Goal: Task Accomplishment & Management: Use online tool/utility

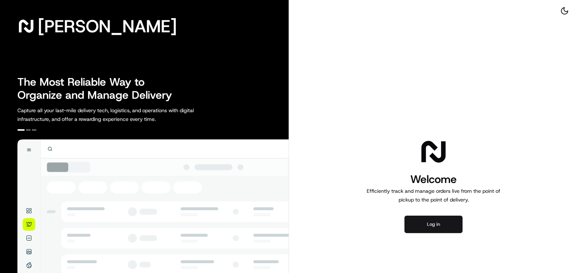
click at [420, 225] on button "Log in" at bounding box center [433, 224] width 58 height 17
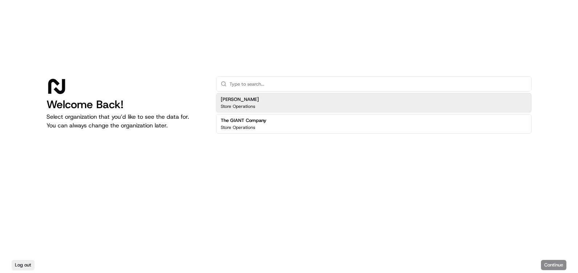
click at [270, 107] on div "Martin's Store Operations" at bounding box center [373, 103] width 315 height 20
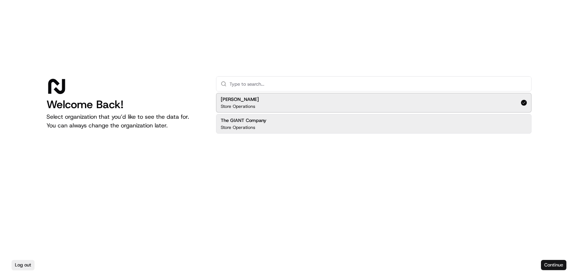
click at [564, 263] on button "Continue" at bounding box center [553, 265] width 25 height 10
